Goal: Use online tool/utility: Use online tool/utility

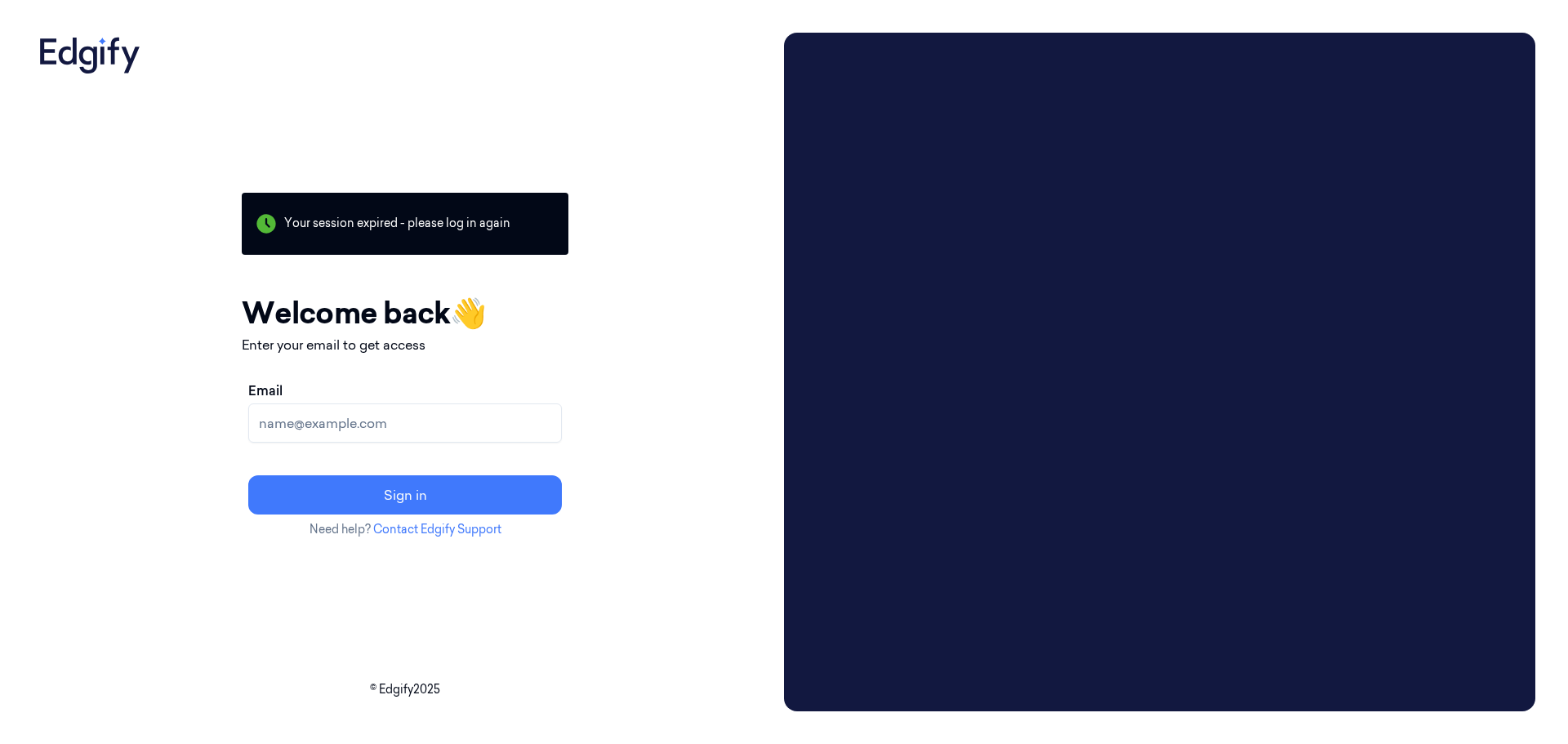
click at [387, 414] on input "Email" at bounding box center [405, 423] width 314 height 39
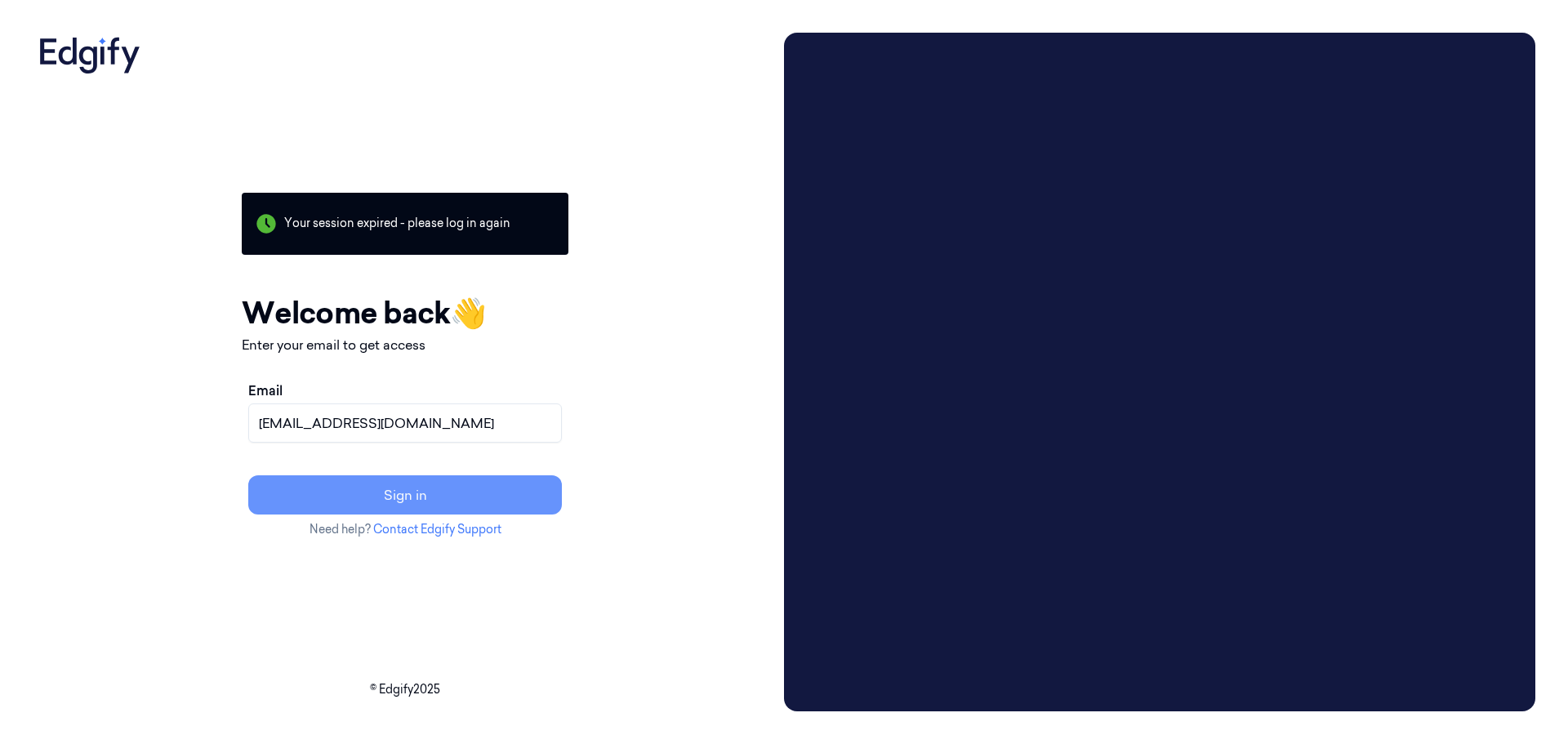
type input "[EMAIL_ADDRESS][DOMAIN_NAME]"
click at [331, 495] on button "Sign in" at bounding box center [405, 494] width 314 height 39
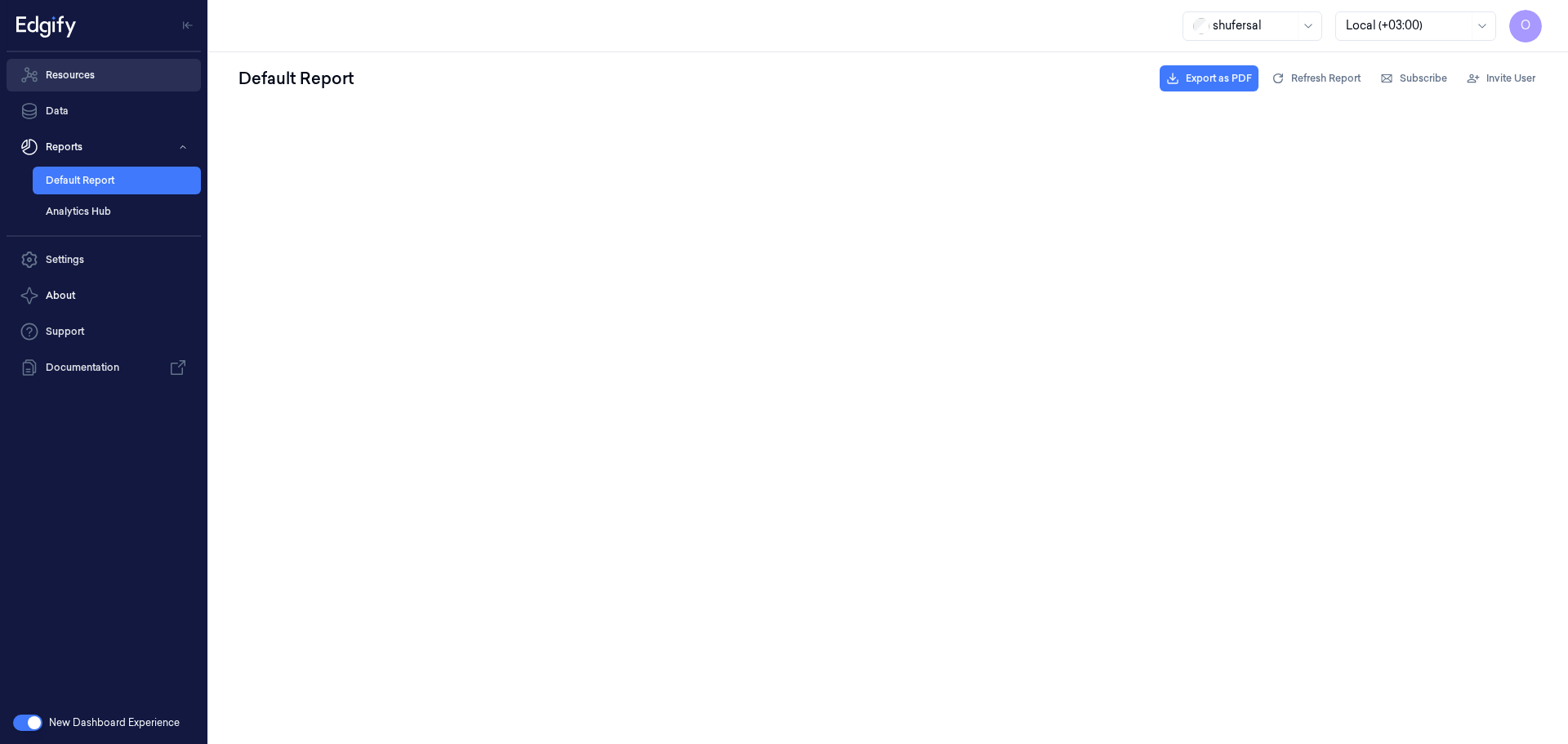
click at [88, 76] on link "Resources" at bounding box center [103, 74] width 195 height 33
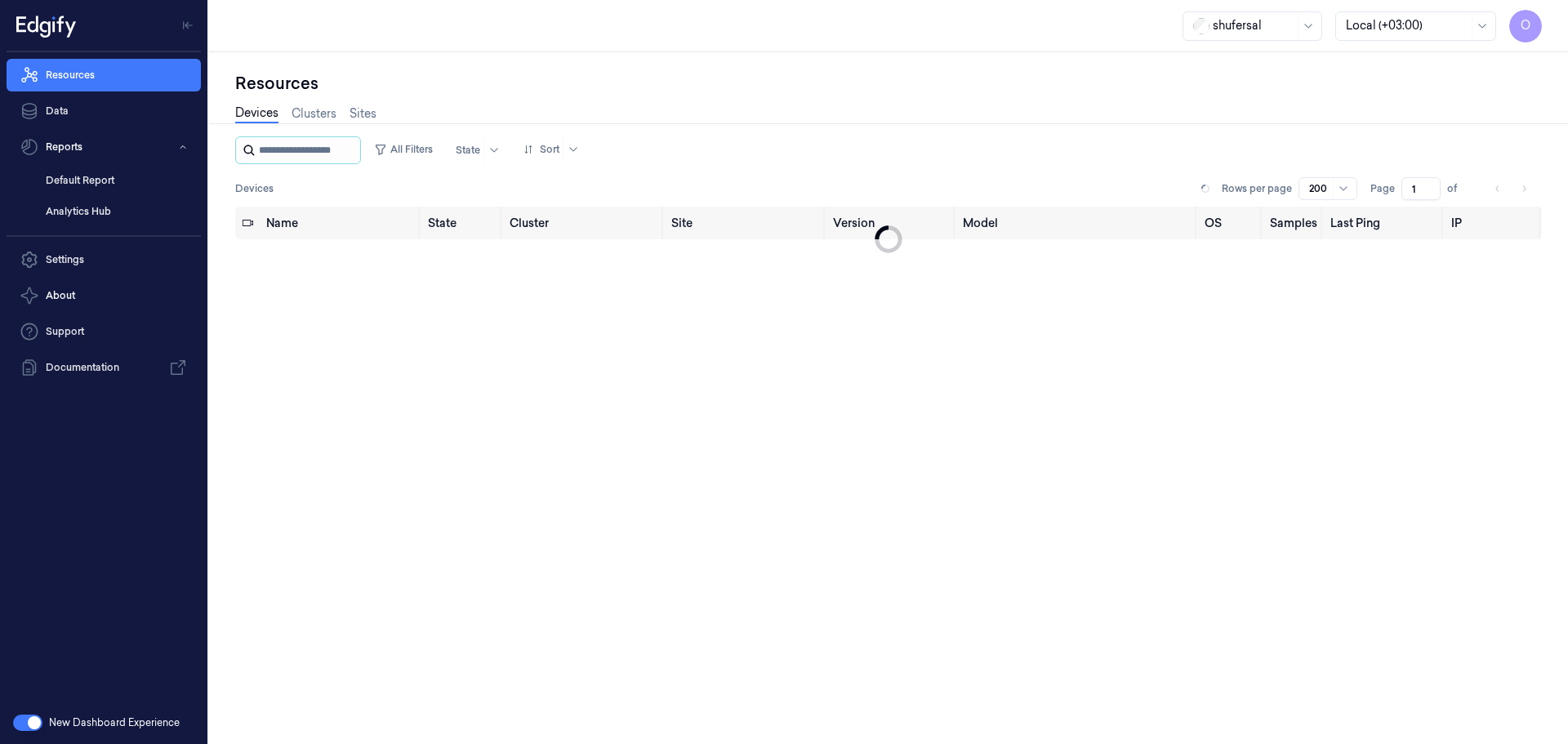
click at [269, 143] on input "string" at bounding box center [307, 150] width 98 height 26
type input "*"
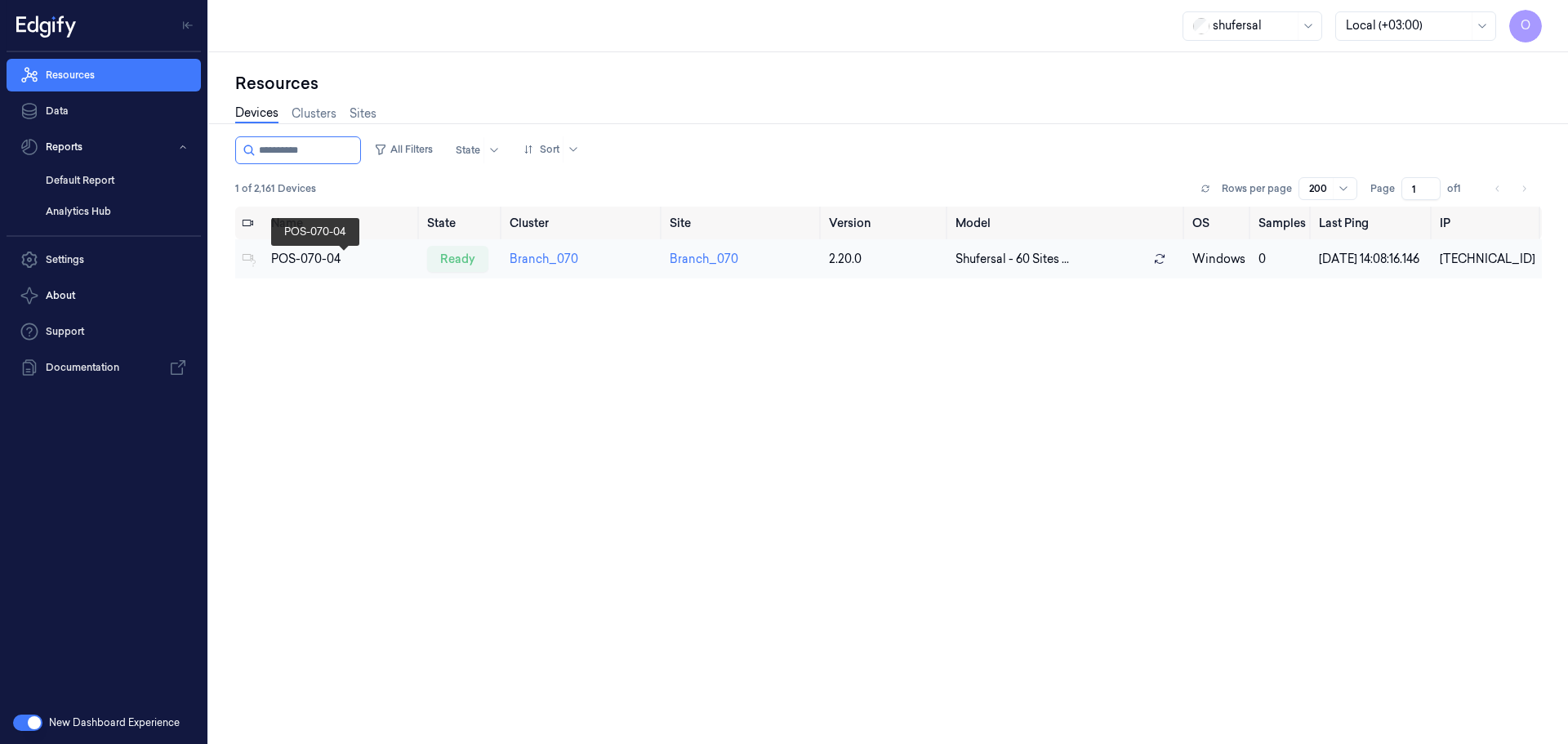
type input "**********"
click at [308, 266] on div "POS-070-04" at bounding box center [342, 259] width 142 height 17
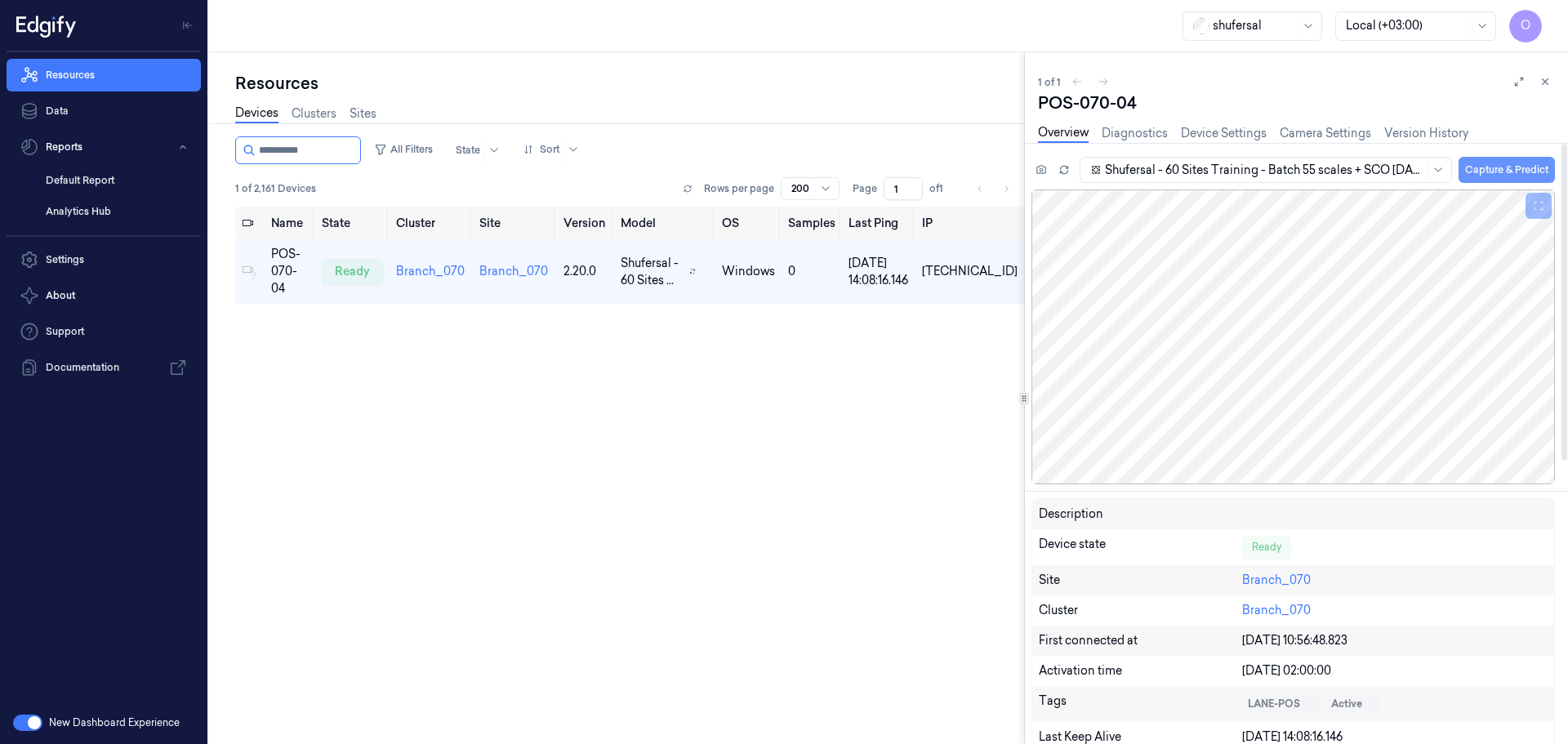
click at [1486, 169] on button "Capture & Predict" at bounding box center [1506, 169] width 96 height 26
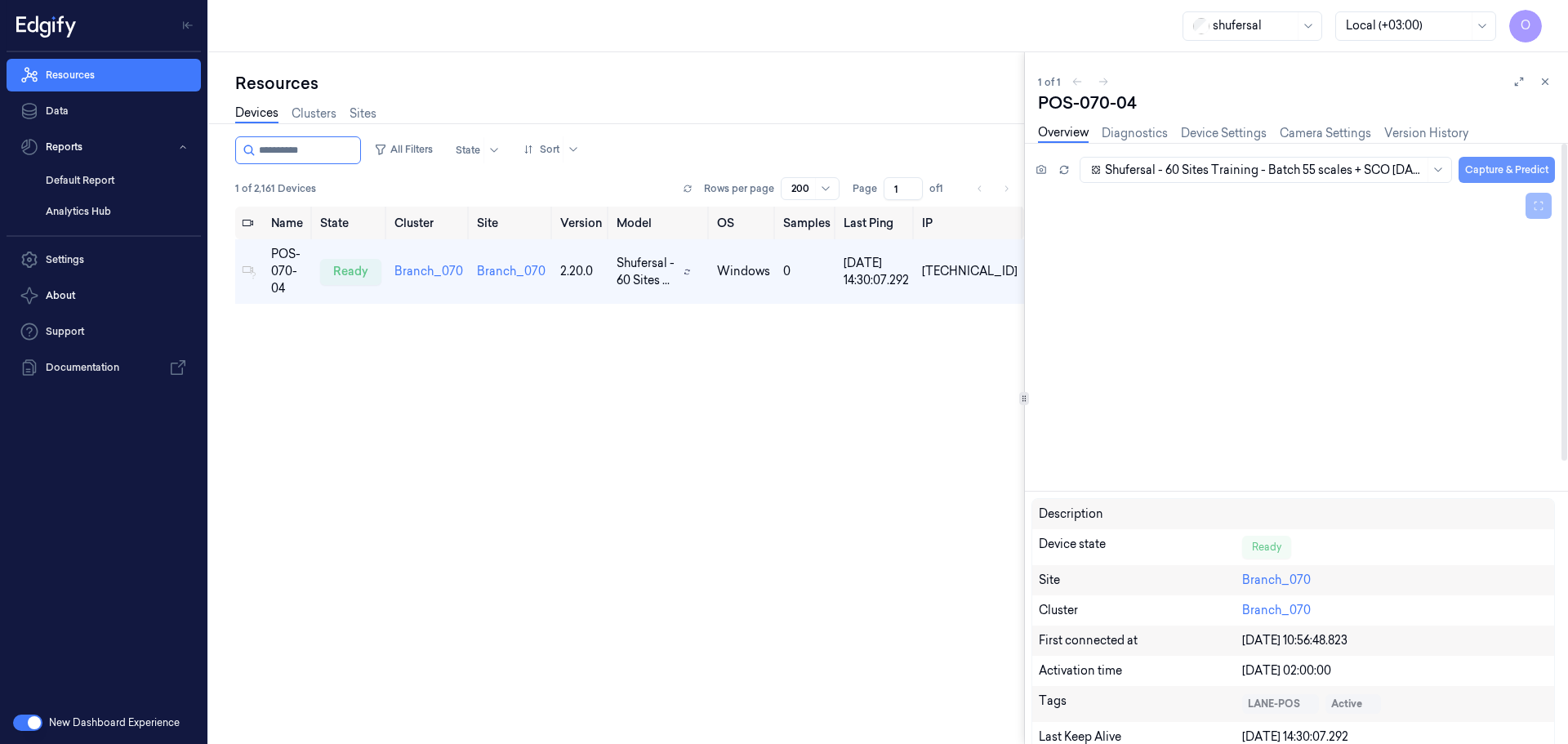
click at [1506, 173] on button "Capture & Predict" at bounding box center [1506, 169] width 96 height 26
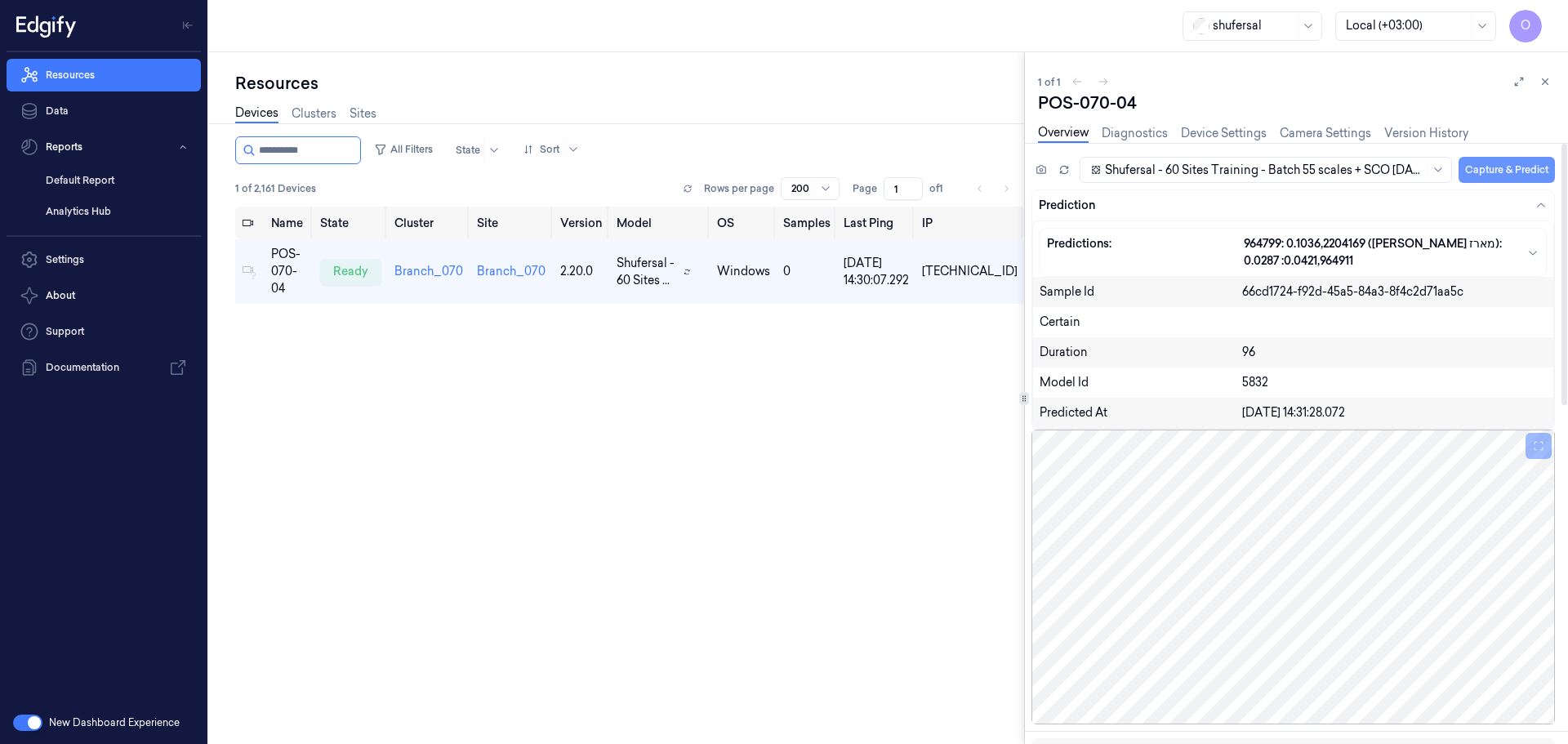
click at [1492, 167] on button "Capture & Predict" at bounding box center [1506, 169] width 96 height 26
click at [1483, 166] on button "Capture & Predict" at bounding box center [1506, 169] width 96 height 26
